Goal: Information Seeking & Learning: Learn about a topic

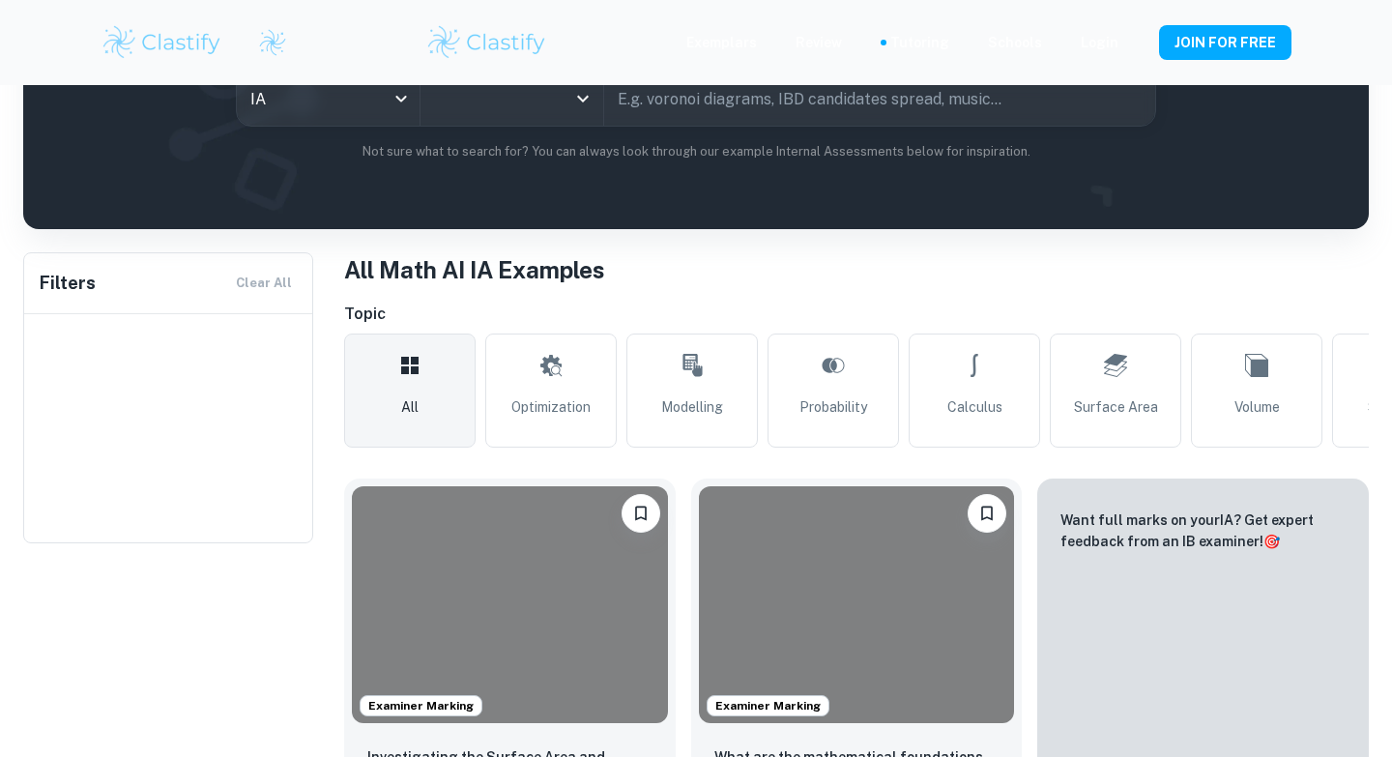
scroll to position [243, 0]
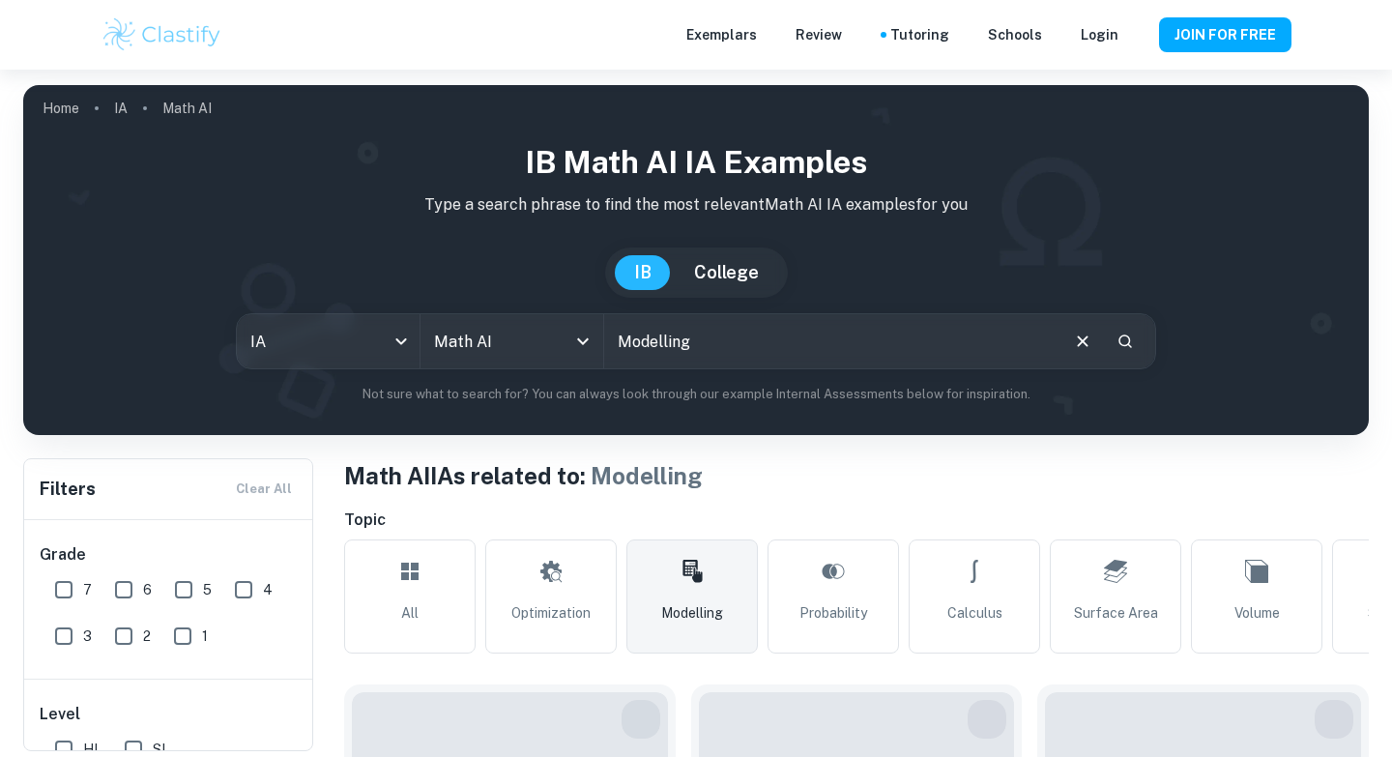
type input "Math AI"
type input "Modelling"
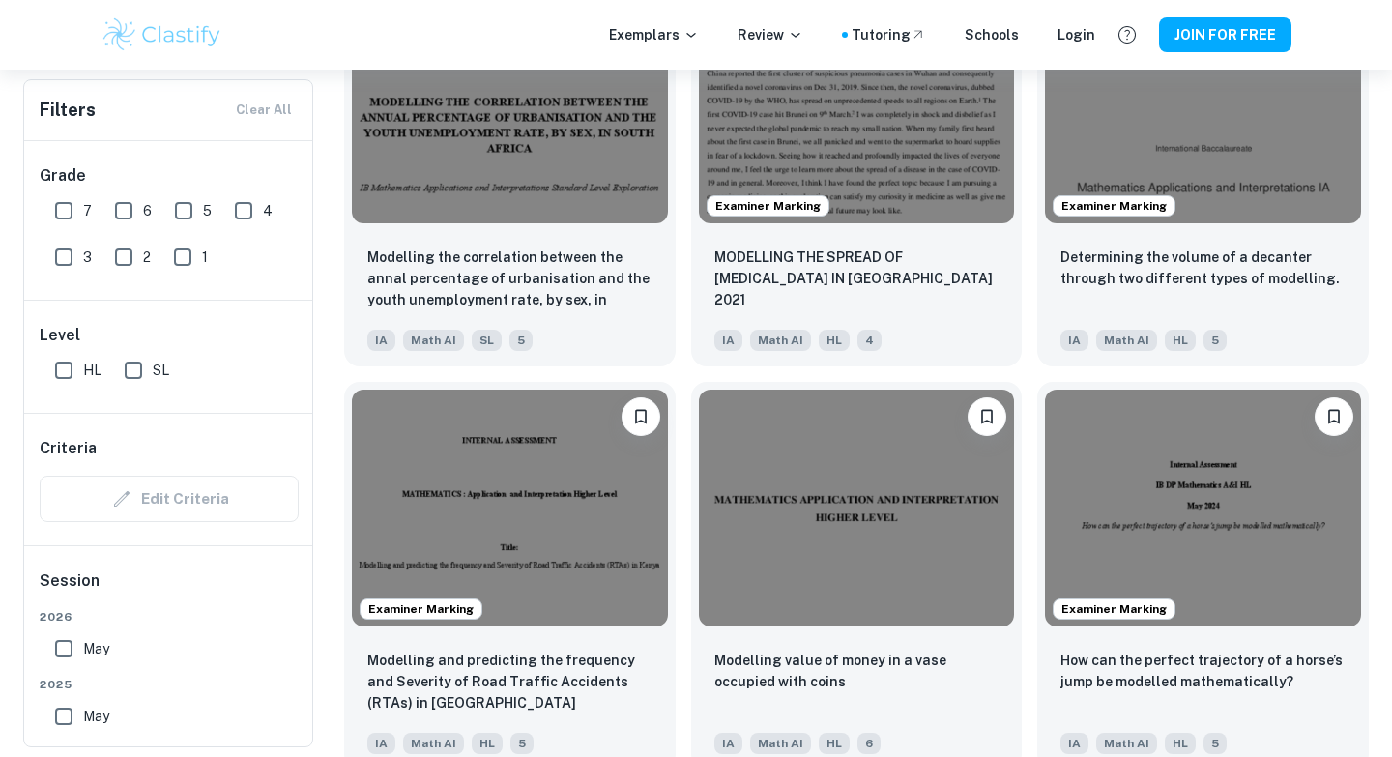
scroll to position [1974, 0]
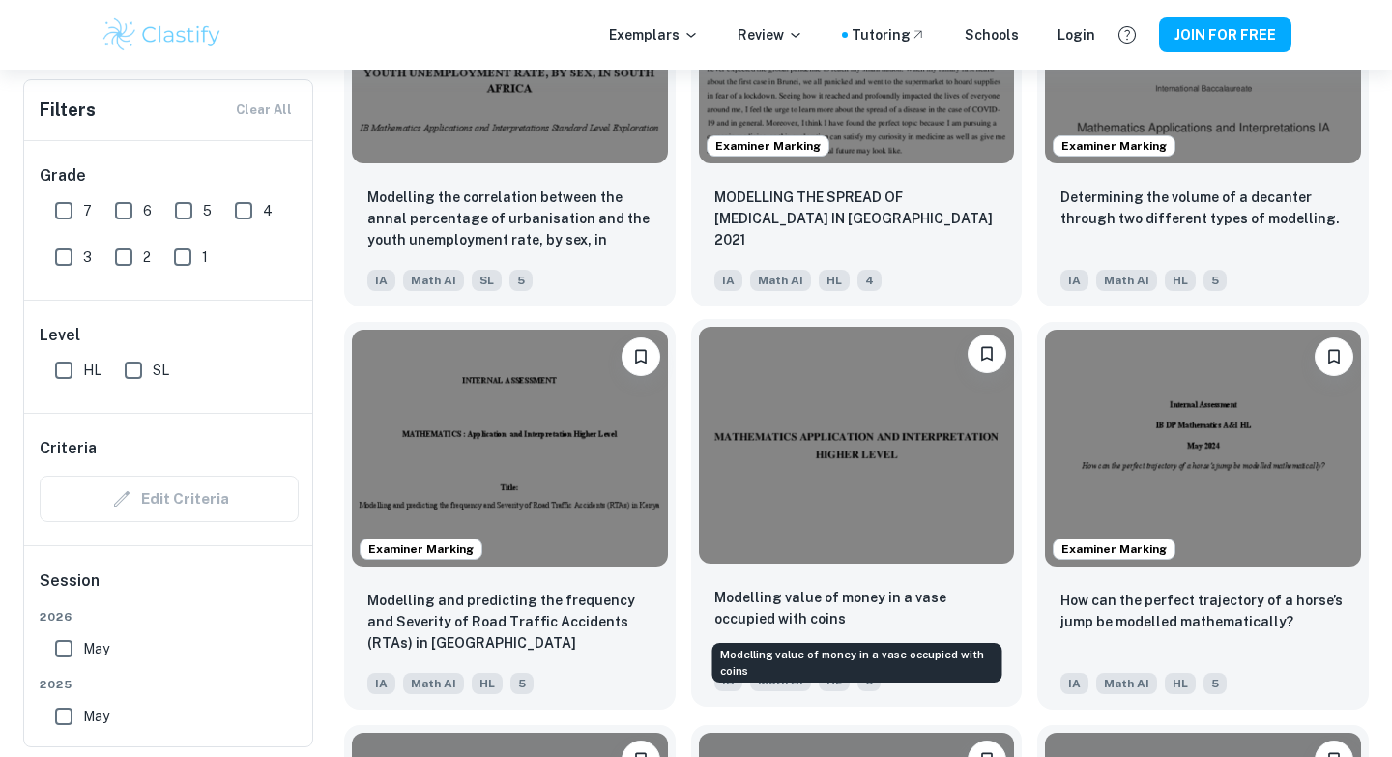
click at [916, 603] on p "Modelling value of money in a vase occupied with coins" at bounding box center [856, 608] width 285 height 43
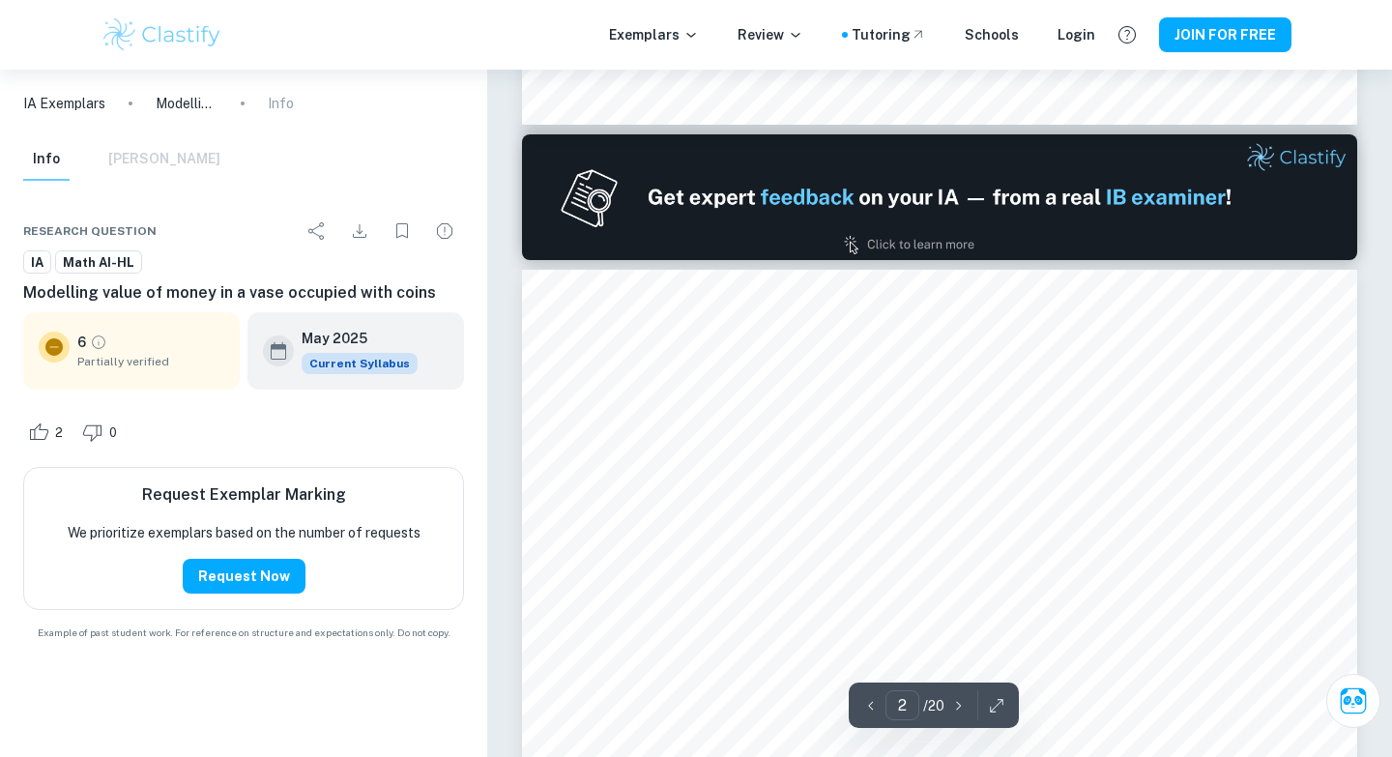
scroll to position [1415, 0]
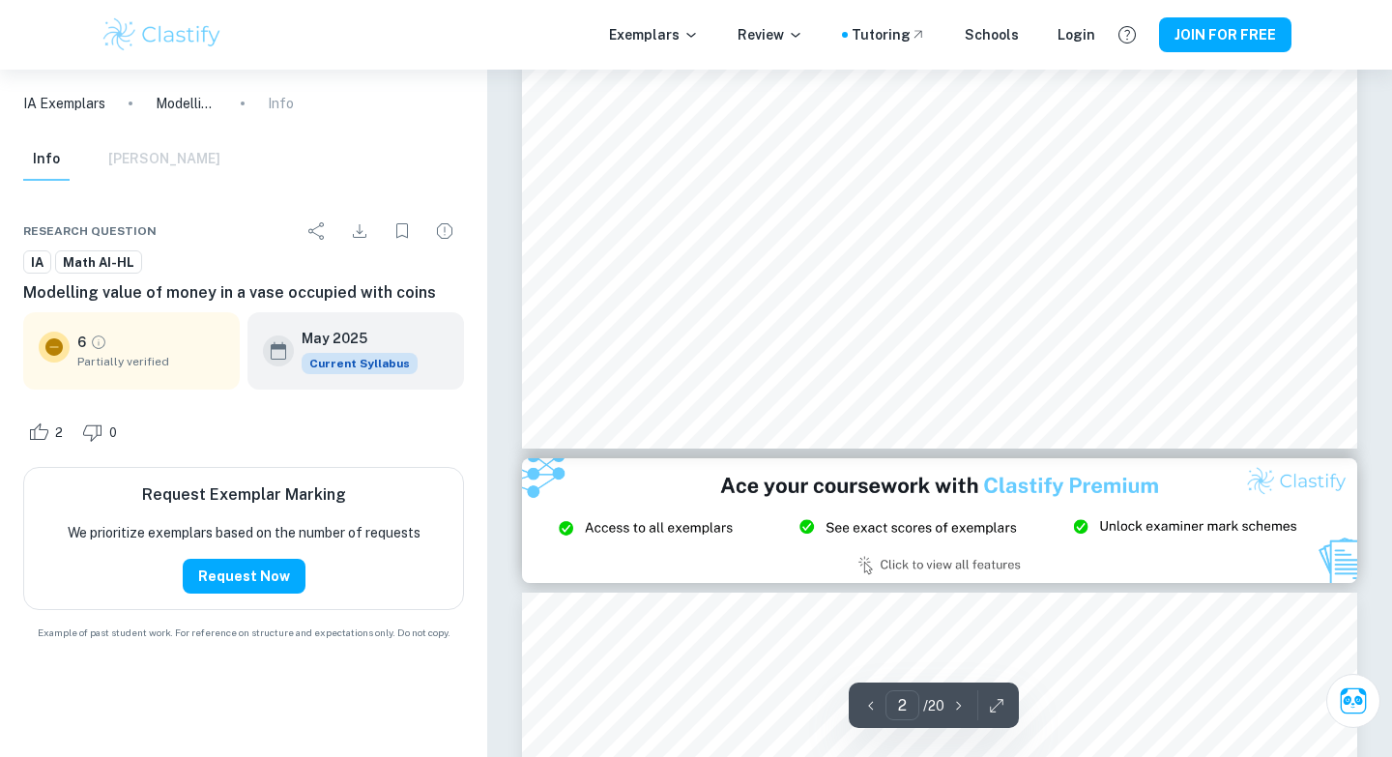
type input "3"
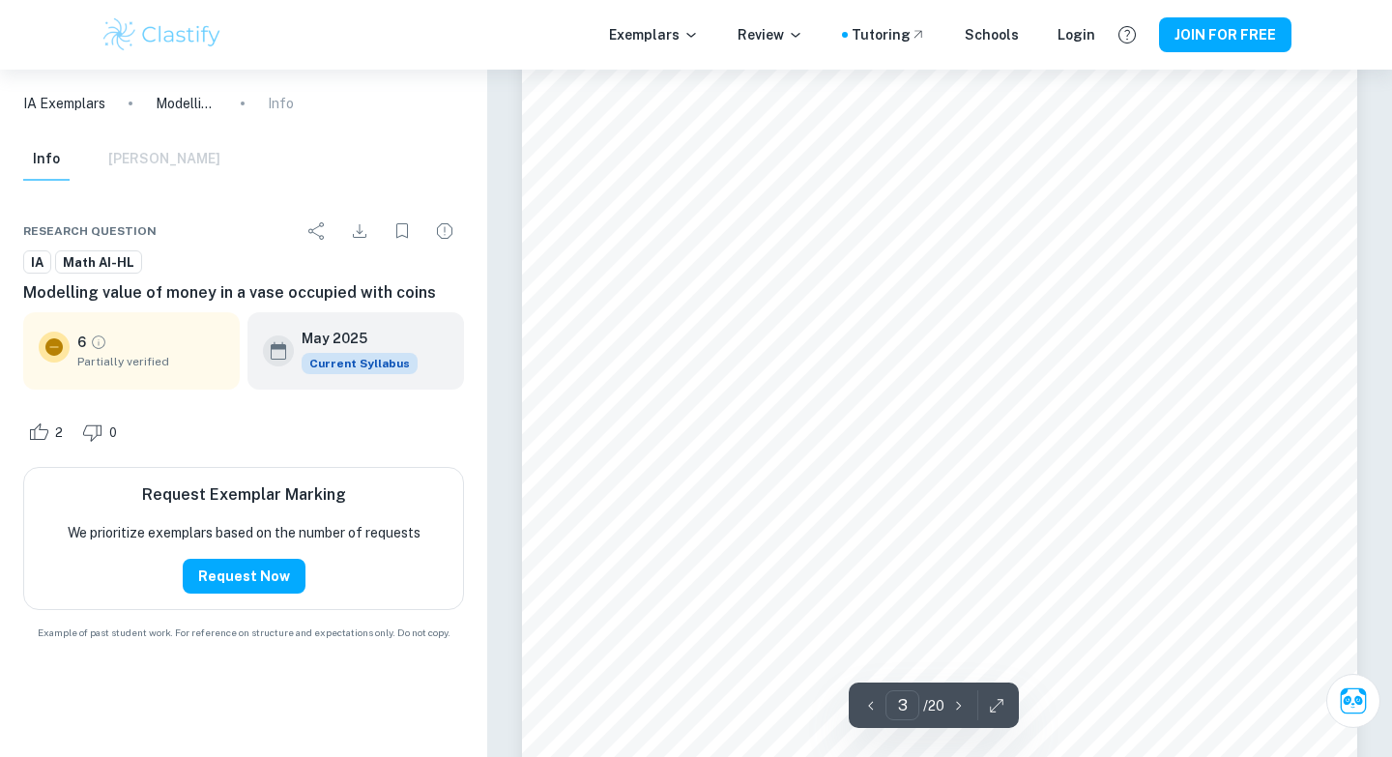
scroll to position [3133, 0]
